Goal: Task Accomplishment & Management: Manage account settings

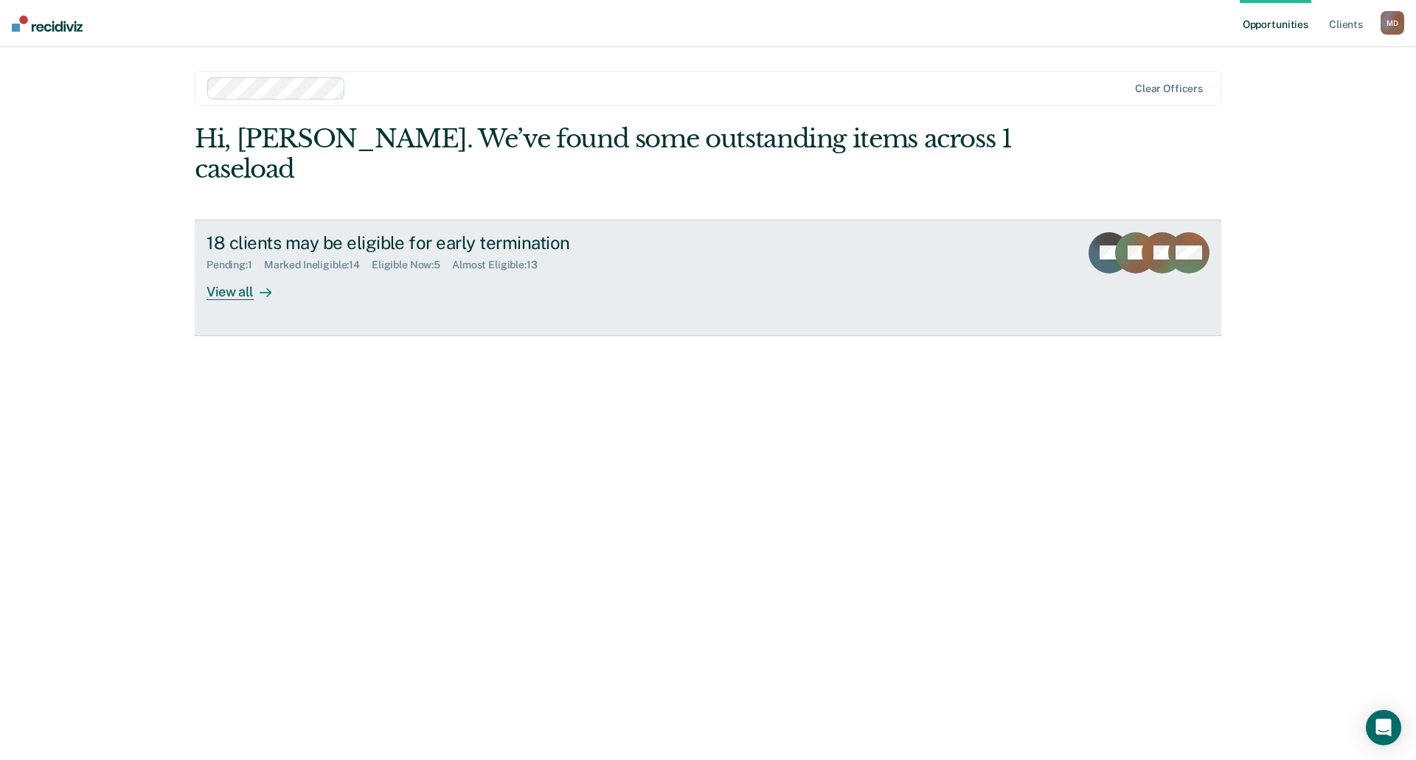
click at [234, 271] on div "View all" at bounding box center [248, 285] width 83 height 29
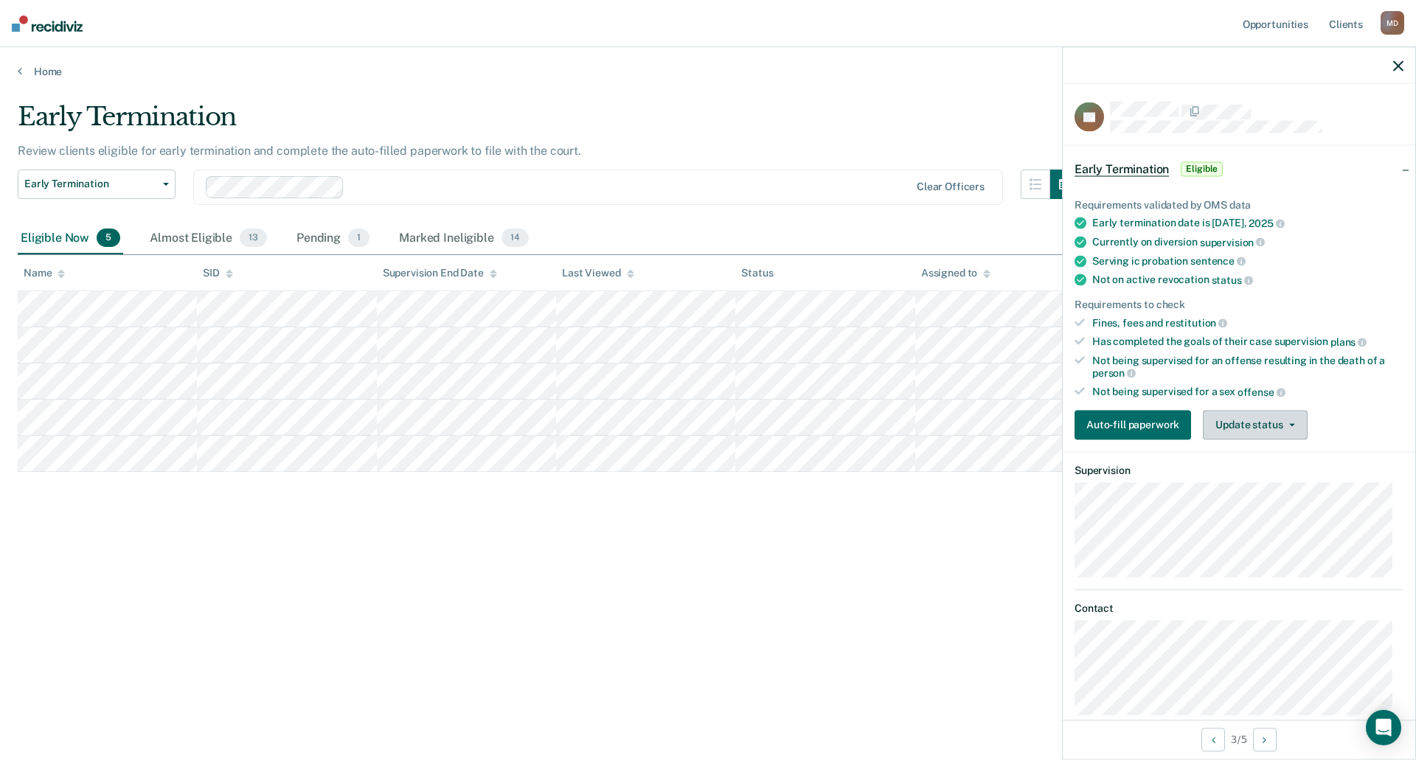
click at [1250, 426] on button "Update status" at bounding box center [1255, 425] width 104 height 30
click at [1257, 487] on button "Mark Ineligible" at bounding box center [1274, 484] width 142 height 24
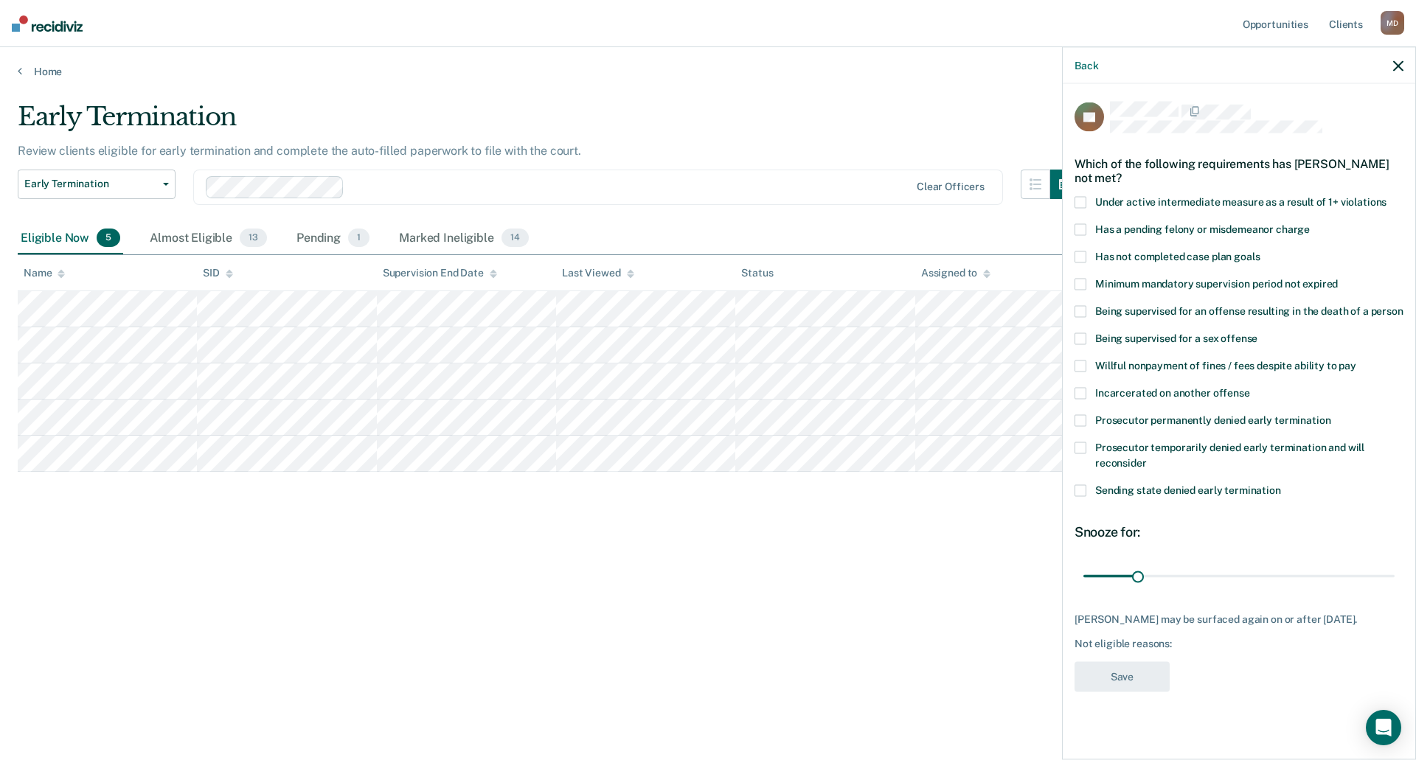
click at [1078, 282] on span at bounding box center [1081, 285] width 12 height 12
drag, startPoint x: 1134, startPoint y: 576, endPoint x: 1187, endPoint y: 577, distance: 53.1
type input "60"
click at [1187, 577] on input "range" at bounding box center [1238, 576] width 311 height 26
click at [1127, 678] on button "Save" at bounding box center [1122, 677] width 95 height 30
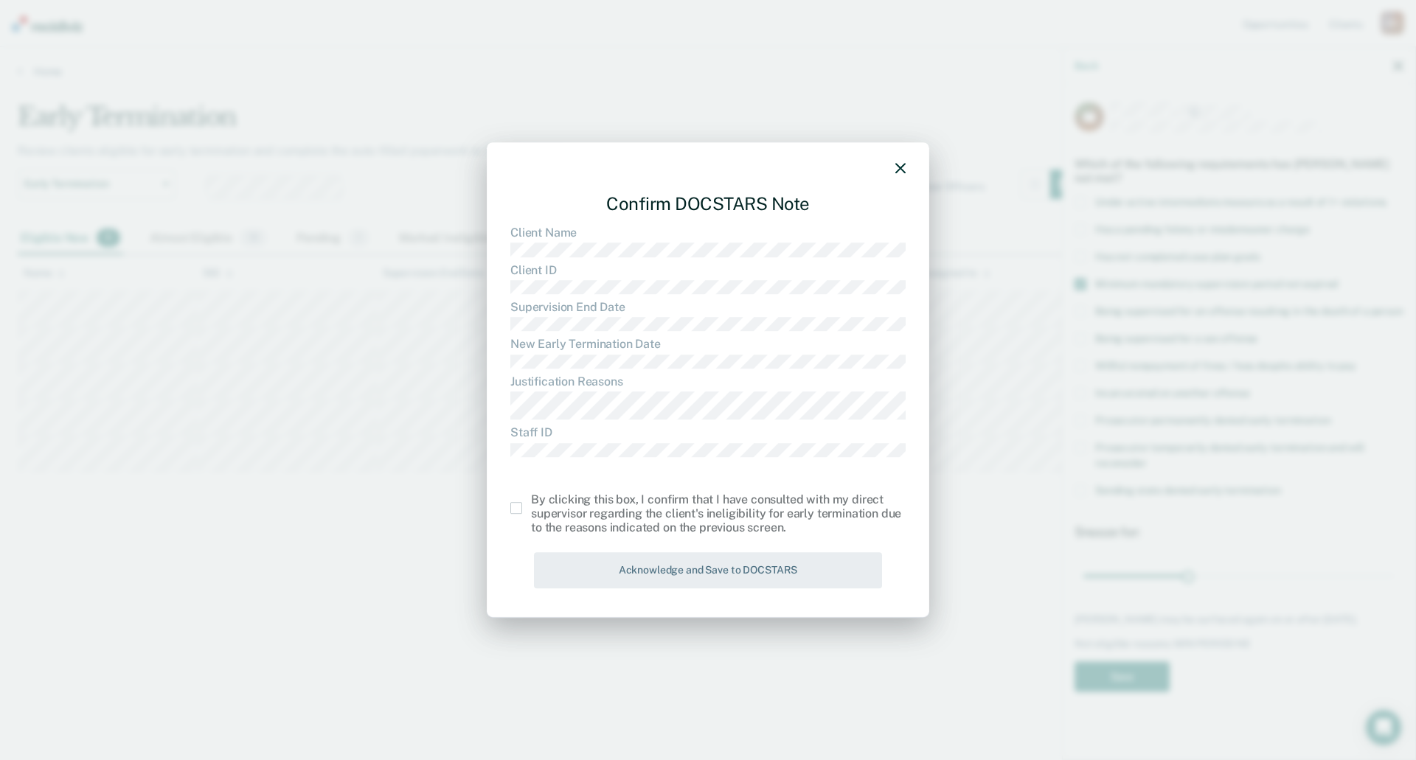
click at [517, 507] on span at bounding box center [516, 508] width 12 height 12
click at [531, 502] on input "checkbox" at bounding box center [531, 502] width 0 height 0
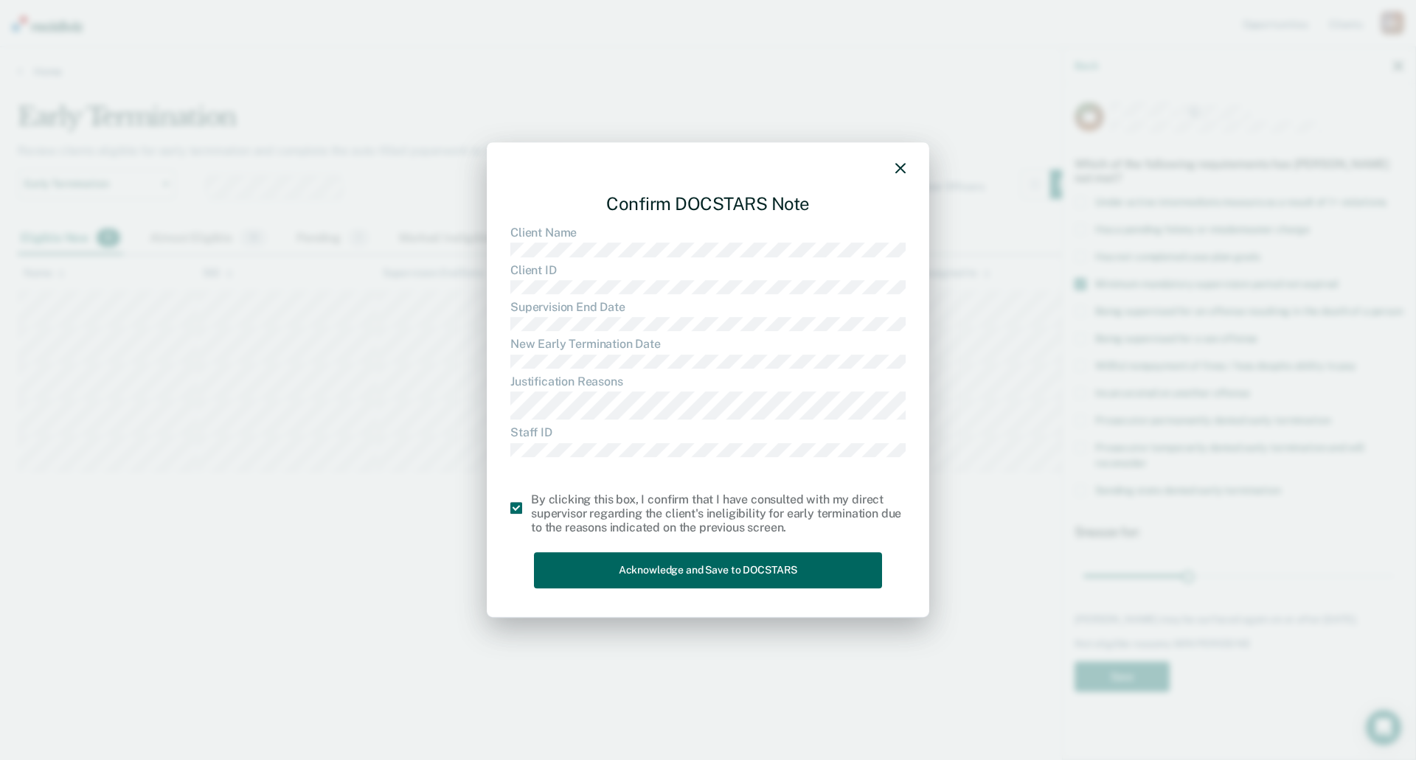
click at [671, 574] on button "Acknowledge and Save to DOCSTARS" at bounding box center [708, 571] width 348 height 36
